Goal: Find specific page/section: Find specific page/section

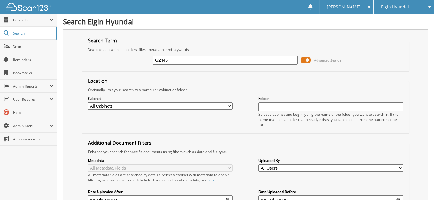
type input "G2446"
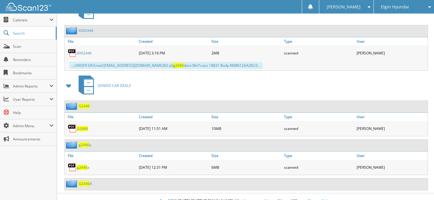
scroll to position [290, 0]
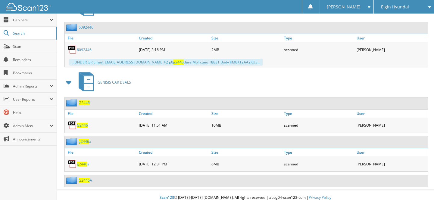
click at [77, 123] on span "G2446" at bounding box center [82, 125] width 11 height 5
click at [36, 40] on link "Scan" at bounding box center [28, 46] width 57 height 13
